Goal: Task Accomplishment & Management: Complete application form

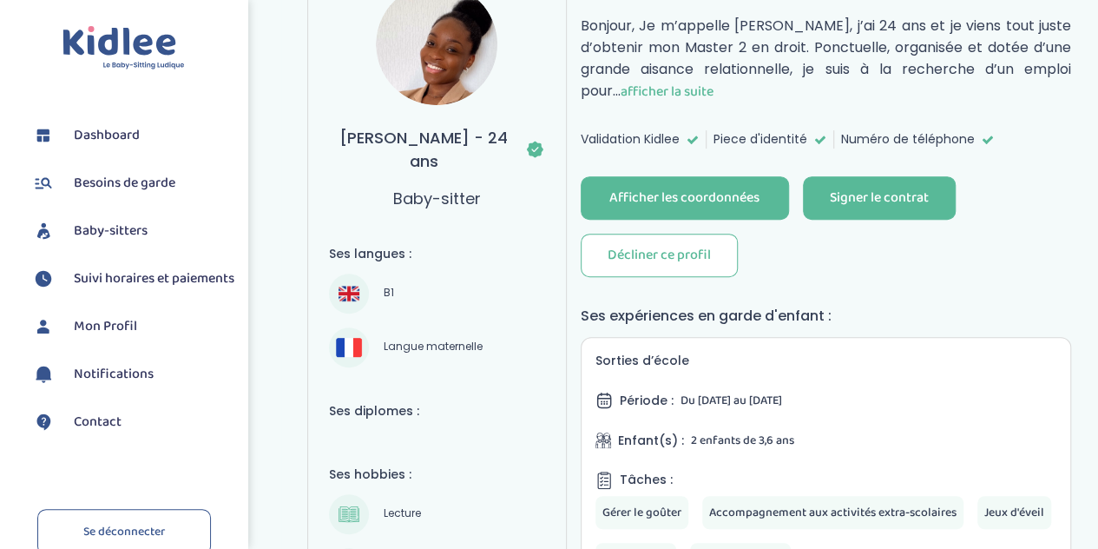
scroll to position [250, 0]
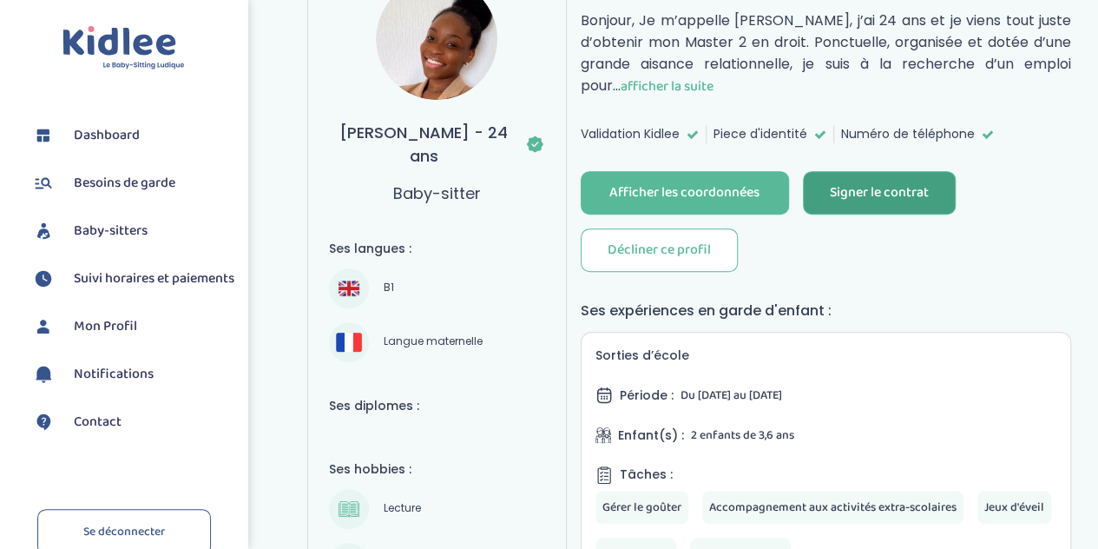
click at [904, 183] on div "Signer le contrat" at bounding box center [879, 193] width 99 height 20
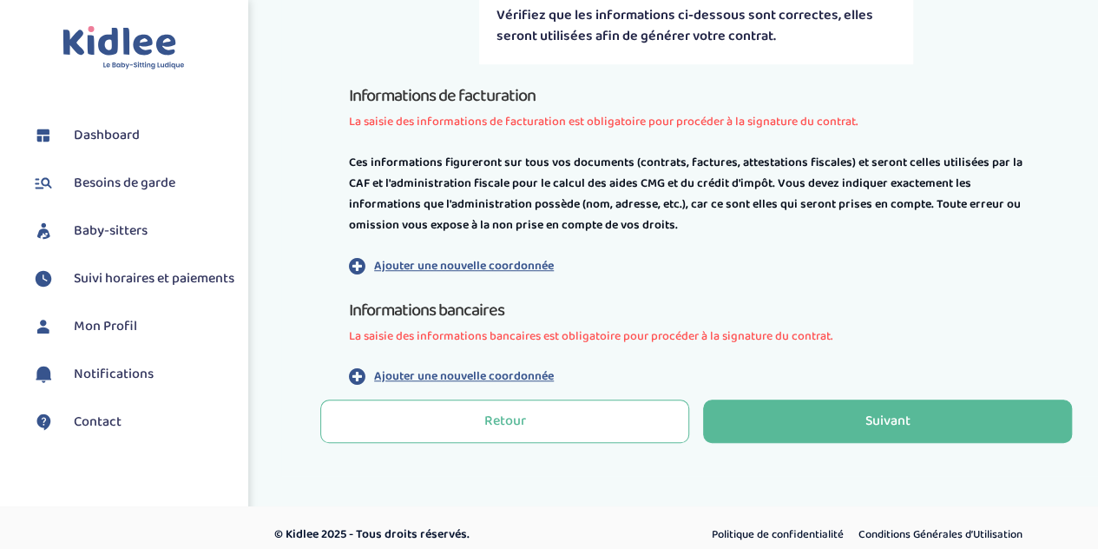
scroll to position [456, 0]
click at [516, 260] on p "Ajouter une nouvelle coordonnée" at bounding box center [464, 265] width 180 height 18
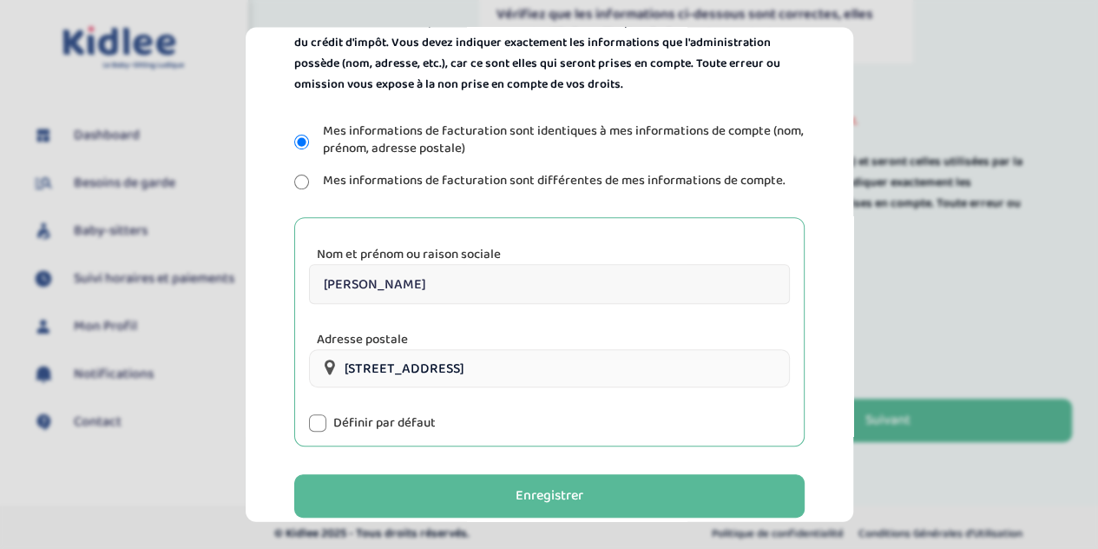
scroll to position [307, 0]
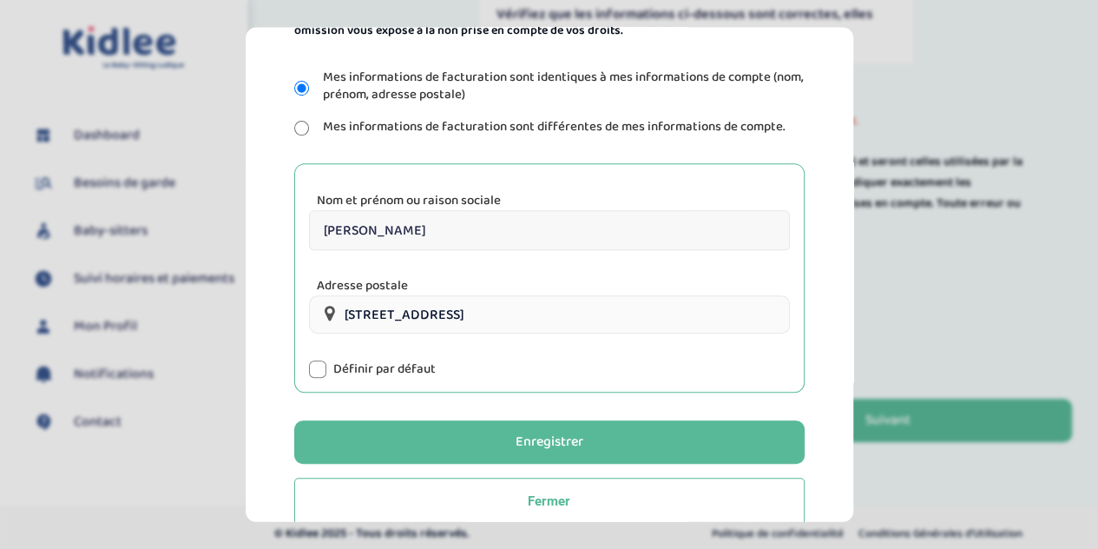
drag, startPoint x: 456, startPoint y: 227, endPoint x: 262, endPoint y: 220, distance: 193.7
drag, startPoint x: 262, startPoint y: 220, endPoint x: 585, endPoint y: 220, distance: 322.9
drag, startPoint x: 585, startPoint y: 220, endPoint x: 515, endPoint y: 227, distance: 70.7
click at [515, 227] on input "[PERSON_NAME]" at bounding box center [549, 230] width 481 height 40
type input "M"
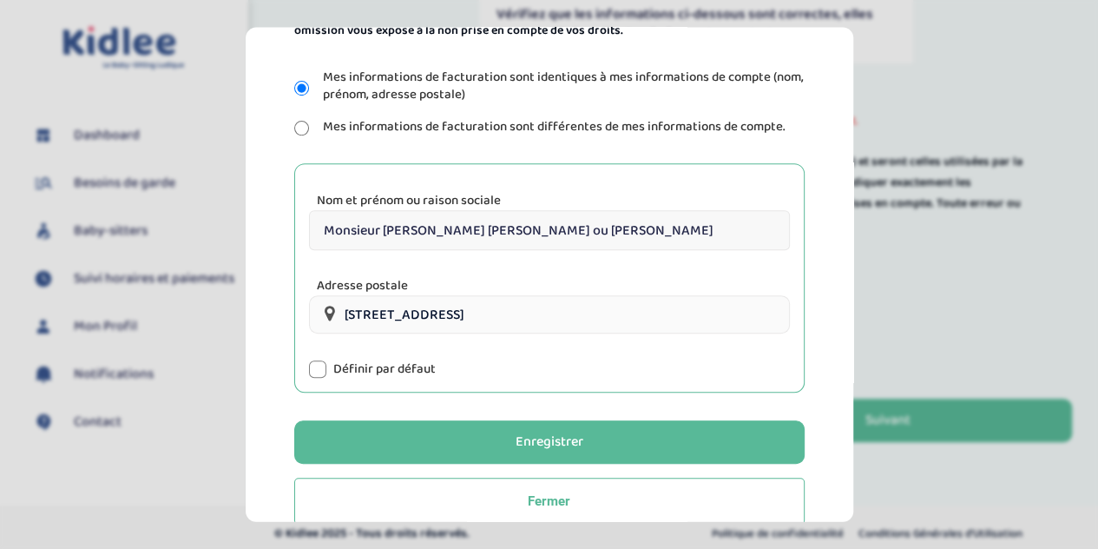
scroll to position [337, 0]
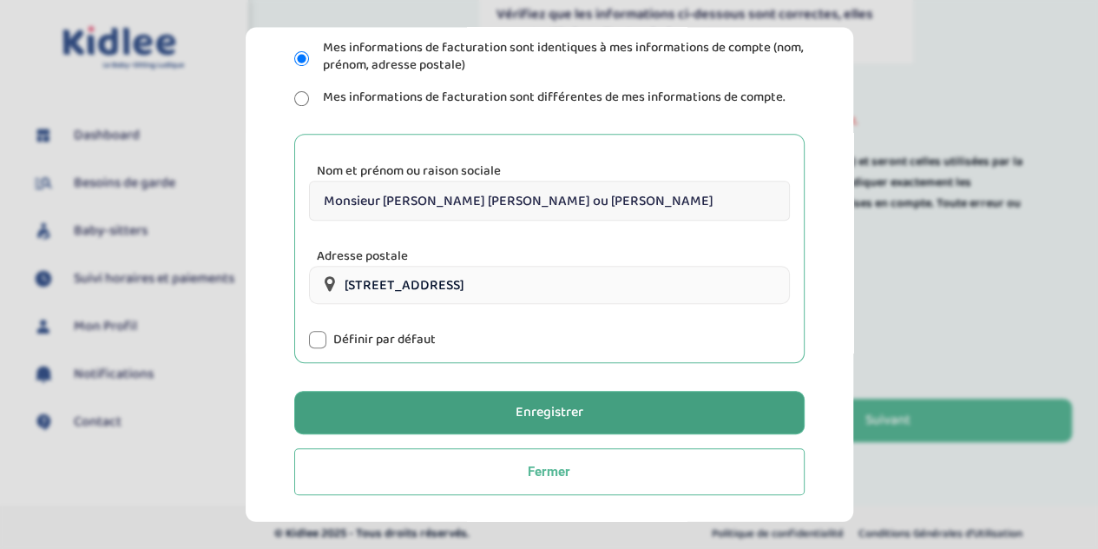
type input "Monsieur Marin-Lamellet Jean-Baptiste ou Melle Amziane"
click at [592, 411] on button "Enregistrer" at bounding box center [549, 412] width 510 height 43
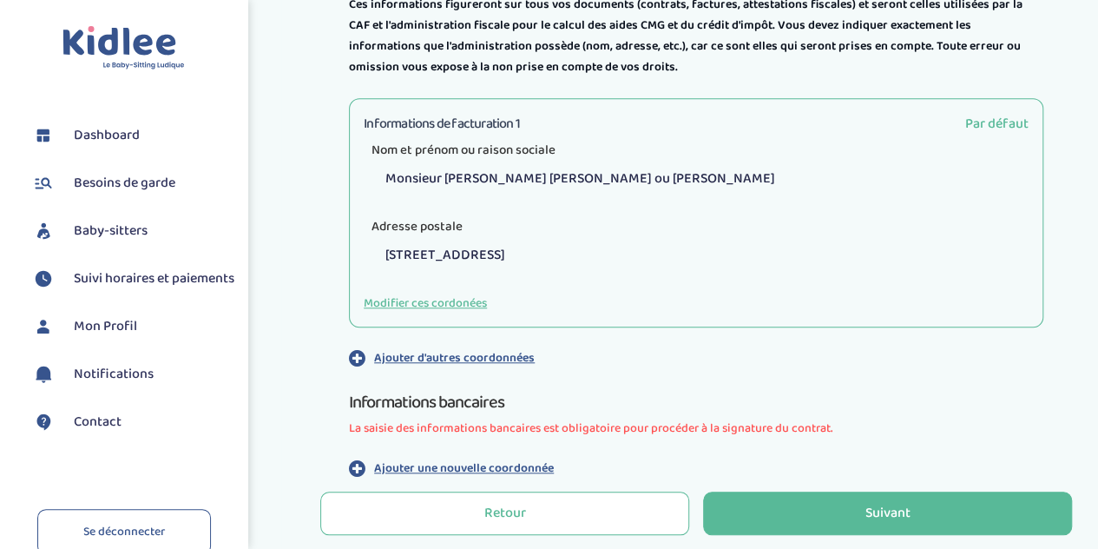
scroll to position [622, 0]
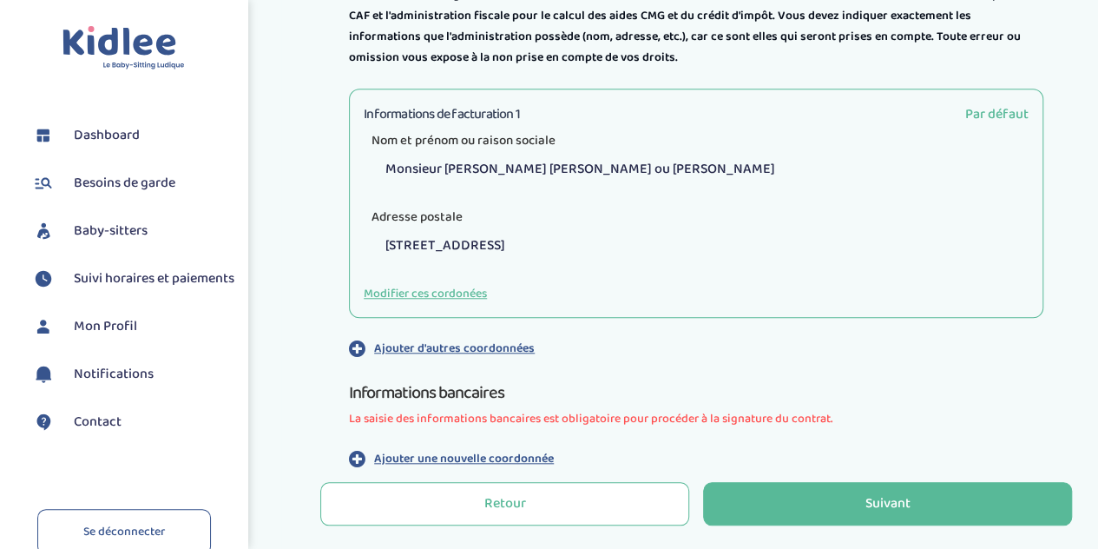
click at [484, 463] on p "Ajouter une nouvelle coordonnée" at bounding box center [464, 459] width 180 height 18
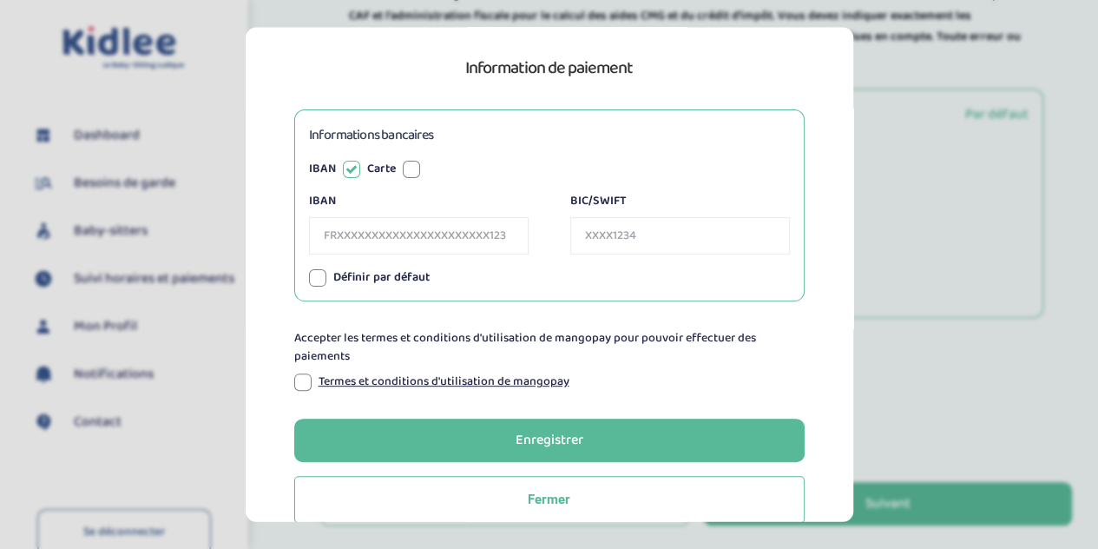
scroll to position [152, 0]
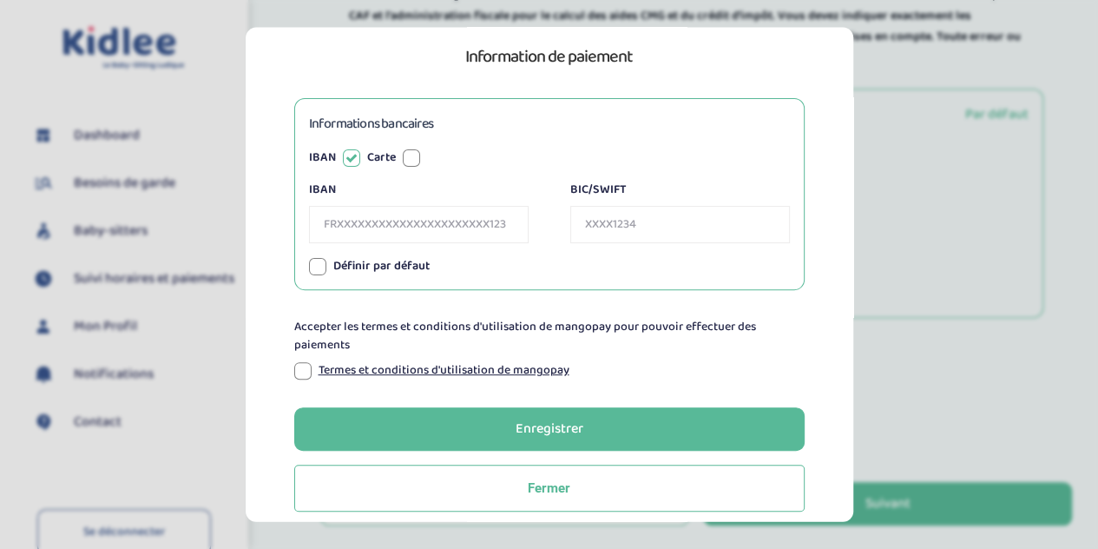
click at [465, 235] on input "IBAN" at bounding box center [419, 224] width 220 height 37
type input "FR7618106000589673938083680"
click at [585, 228] on input "BIC/SWIFT" at bounding box center [680, 224] width 220 height 37
type input "[SWIFT_CODE]"
click at [298, 362] on div at bounding box center [302, 369] width 17 height 17
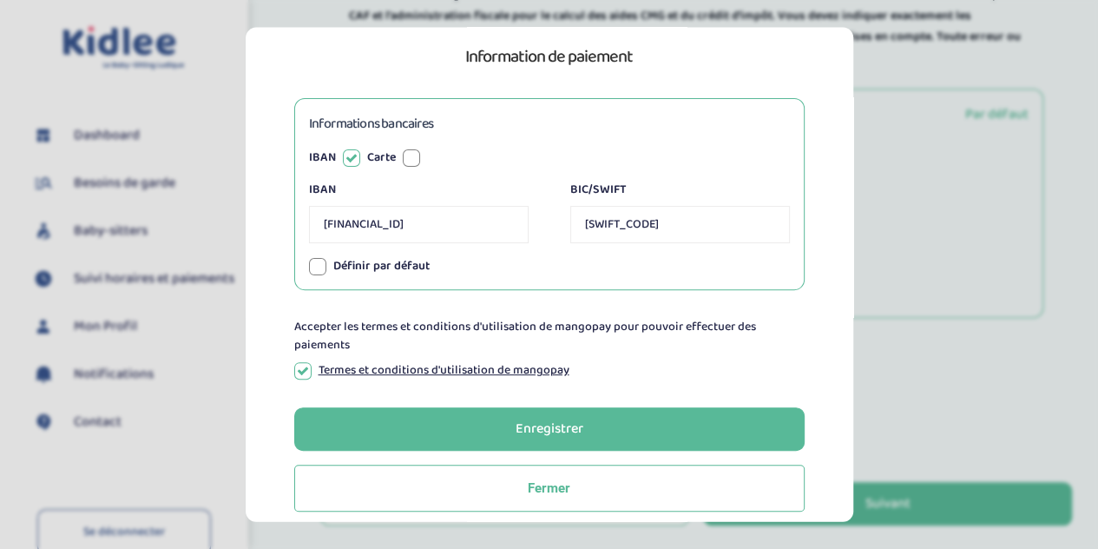
scroll to position [168, 0]
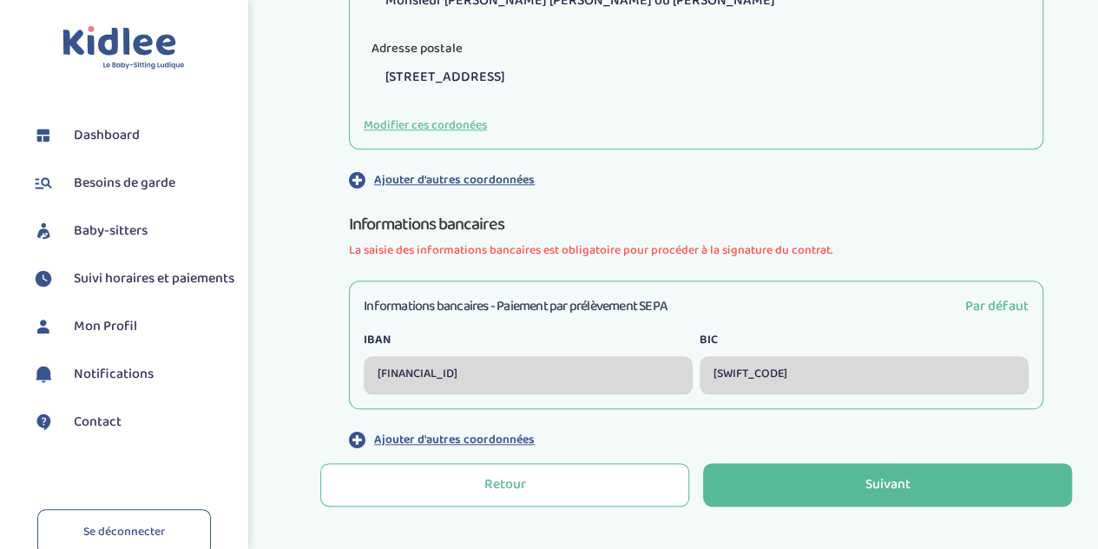
scroll to position [868, 0]
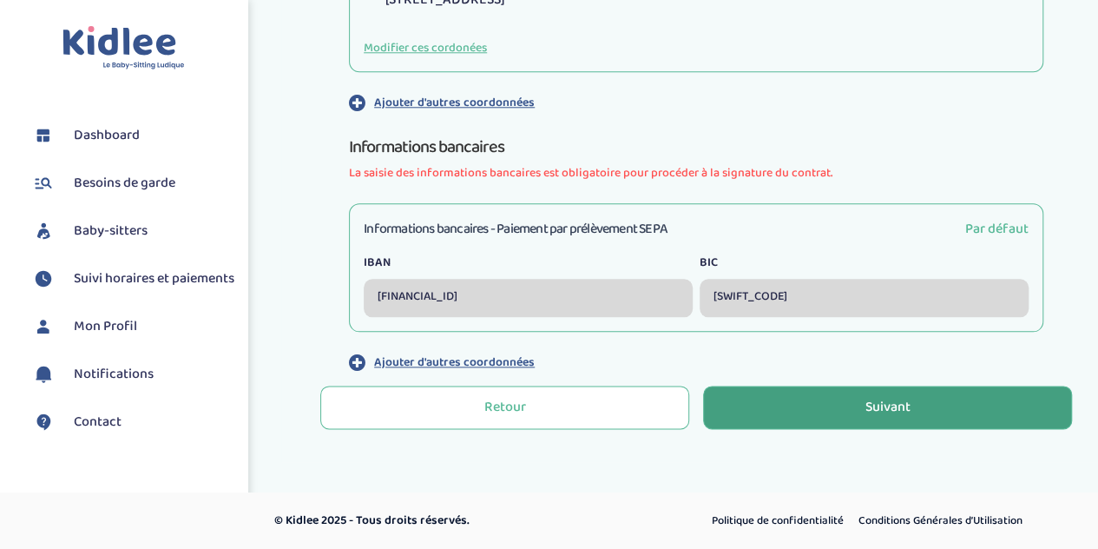
click at [913, 400] on button "Suivant" at bounding box center [887, 406] width 369 height 43
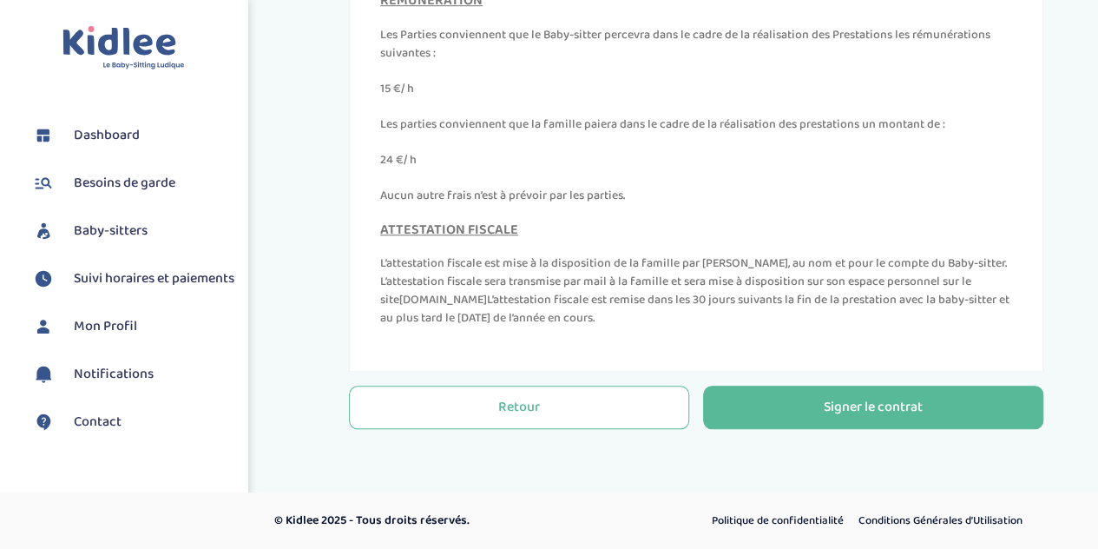
scroll to position [7896, 0]
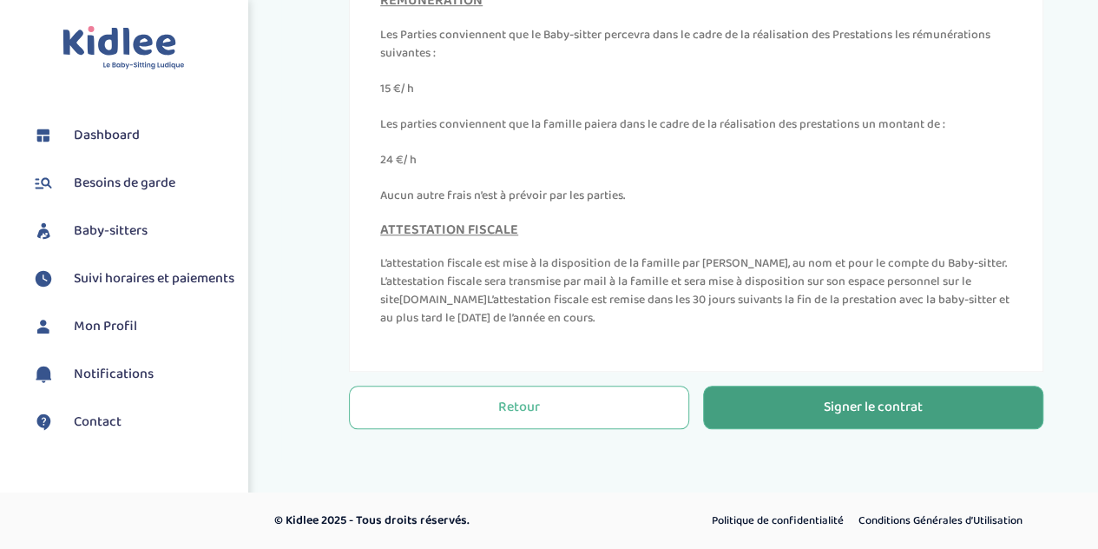
click at [892, 411] on div "Signer le contrat" at bounding box center [873, 408] width 99 height 20
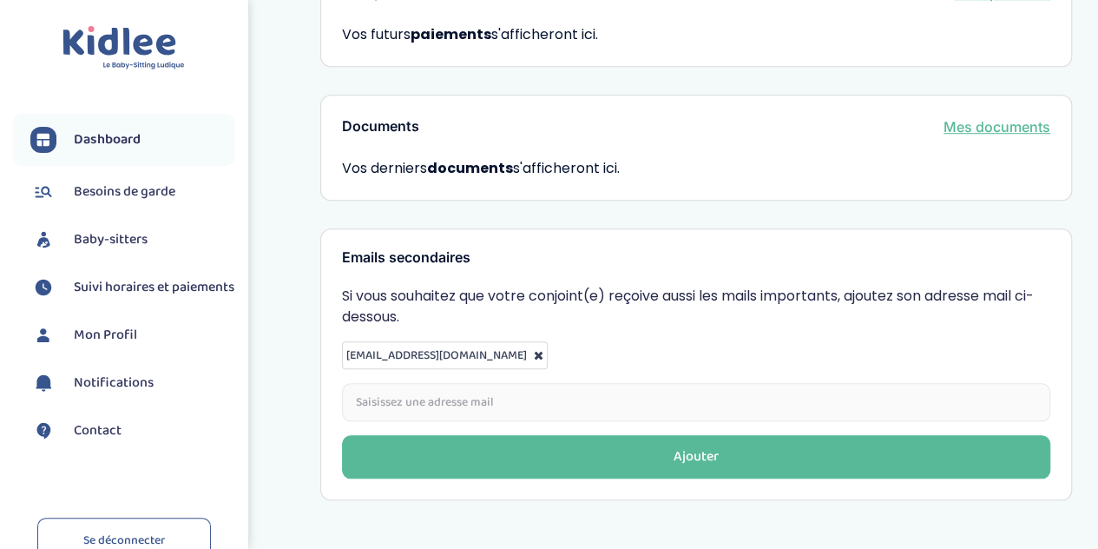
scroll to position [615, 0]
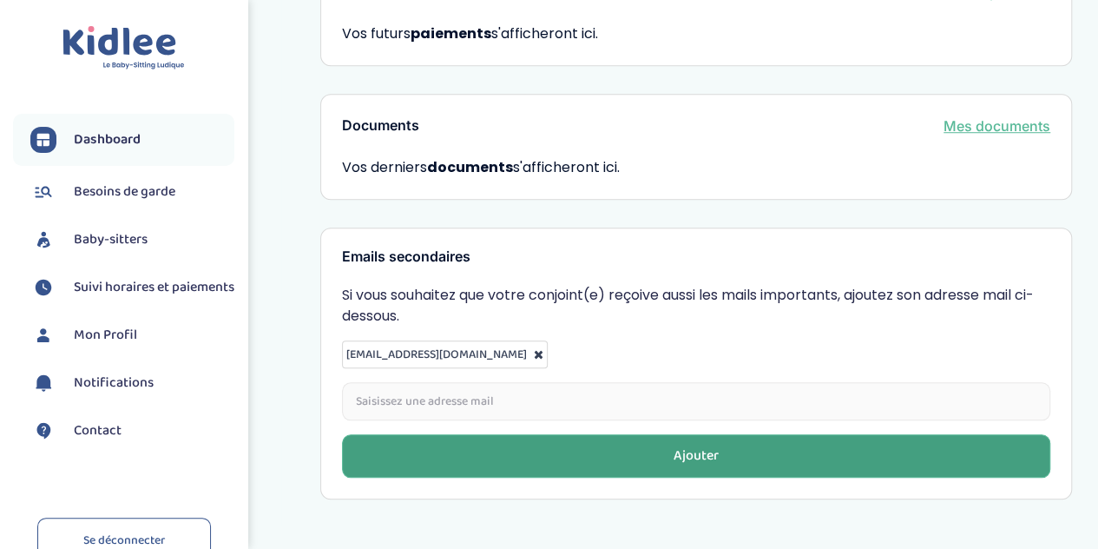
click at [701, 446] on div "Ajouter" at bounding box center [696, 456] width 45 height 20
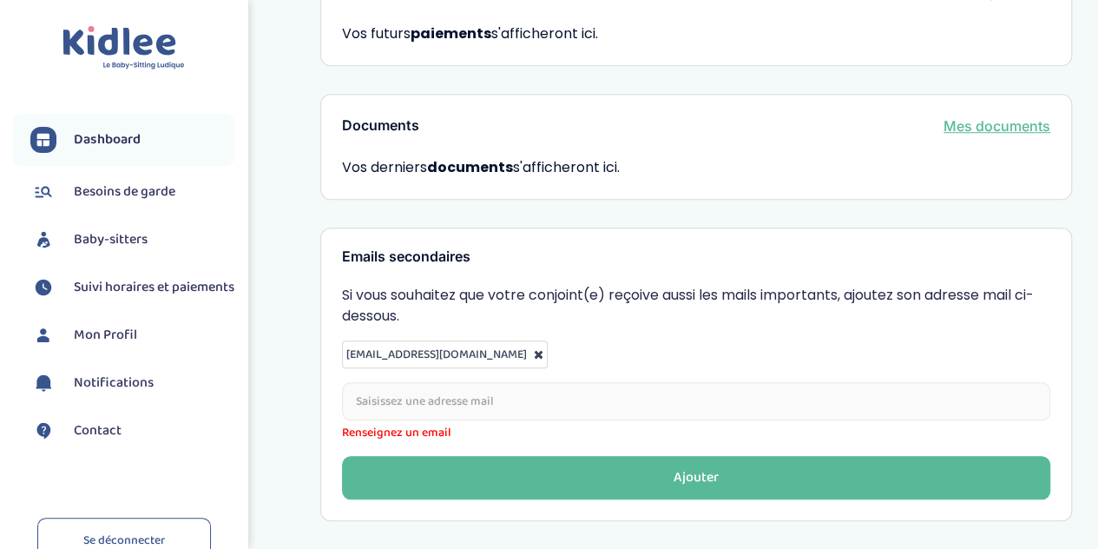
click at [566, 382] on input "email" at bounding box center [696, 401] width 708 height 38
click at [473, 345] on span "[EMAIL_ADDRESS][DOMAIN_NAME]" at bounding box center [436, 354] width 181 height 19
click at [486, 382] on input "email" at bounding box center [696, 401] width 708 height 38
type input "[EMAIL_ADDRESS][DOMAIN_NAME]"
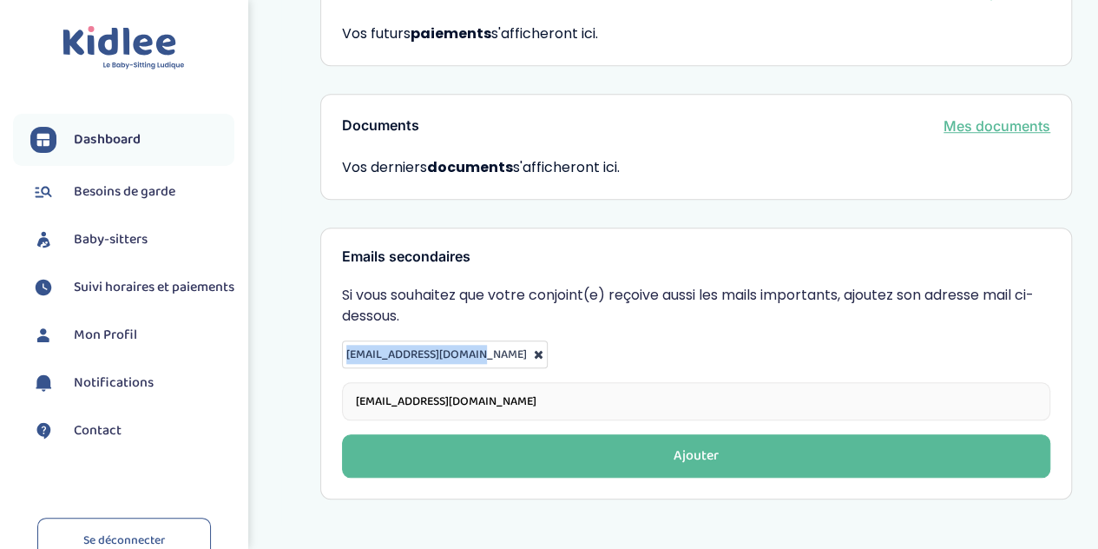
drag, startPoint x: 477, startPoint y: 299, endPoint x: 308, endPoint y: 303, distance: 169.3
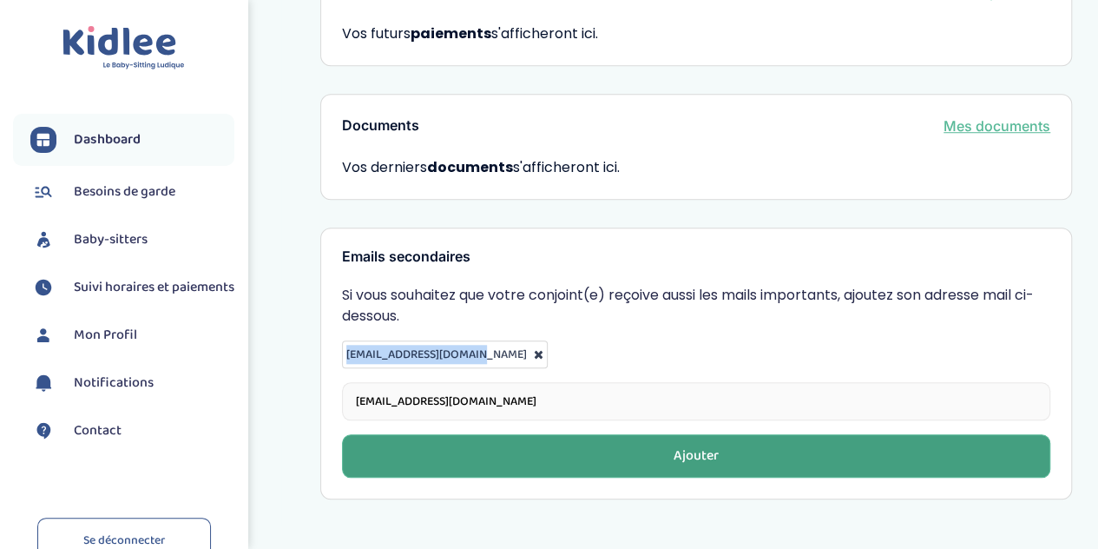
click at [702, 446] on div "Ajouter" at bounding box center [696, 456] width 45 height 20
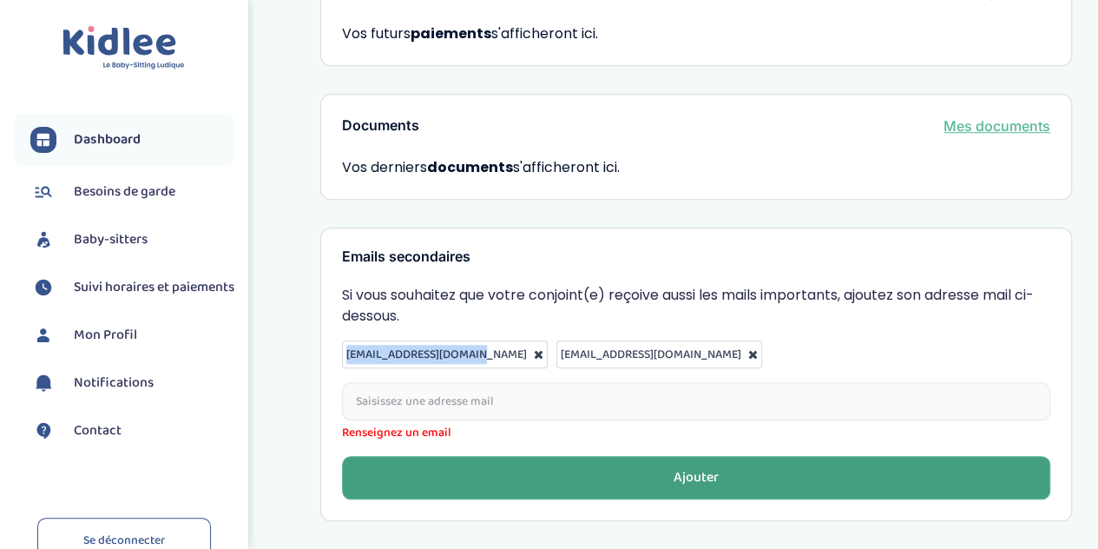
scroll to position [651, 0]
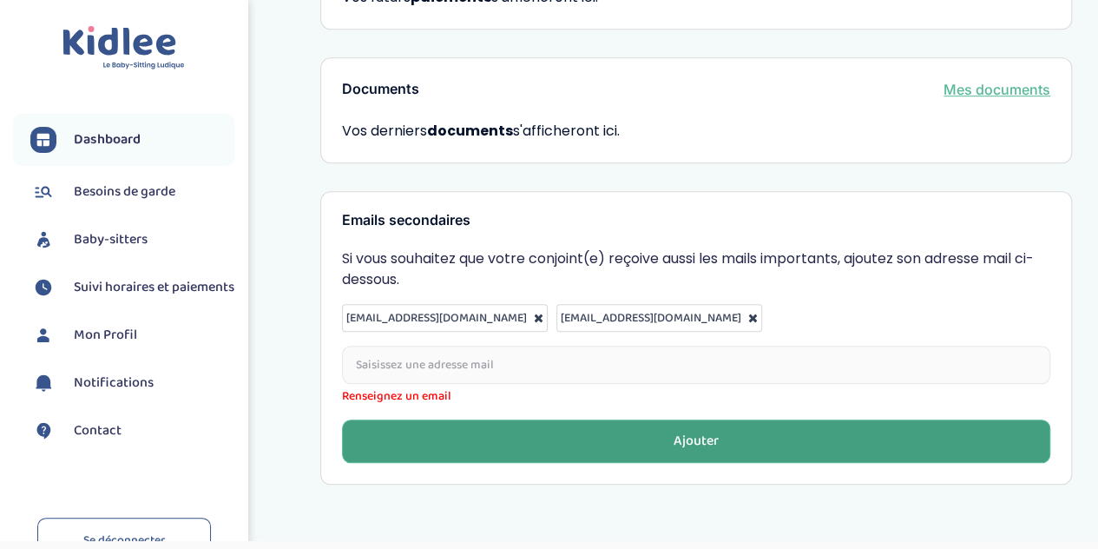
click at [870, 304] on div "marin_lamellet@hotmail.com amzianedalia@hotmail.com Renseignez un email Ajouter" at bounding box center [696, 383] width 708 height 159
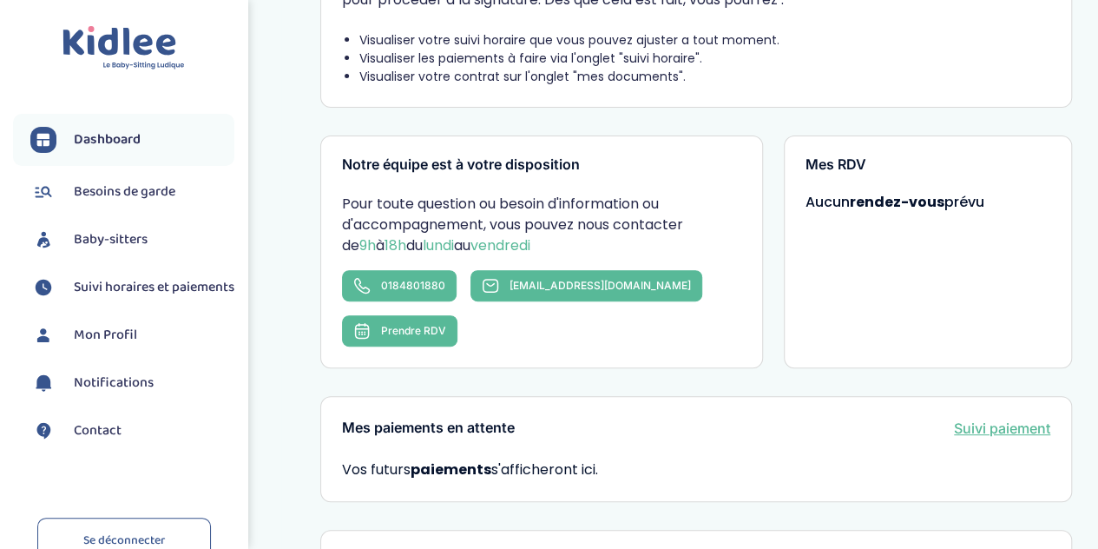
scroll to position [0, 0]
